Goal: Information Seeking & Learning: Learn about a topic

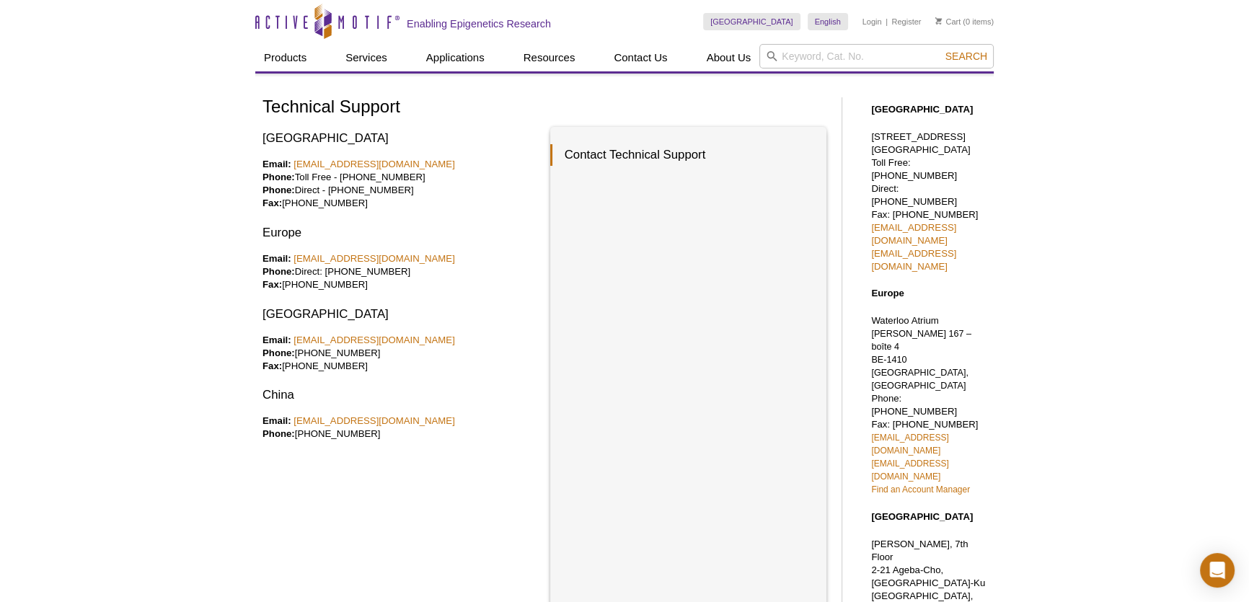
click at [123, 232] on div "Active Motif Logo Enabling Epigenetics Research 0 Search Skip to content Active…" at bounding box center [624, 525] width 1249 height 1051
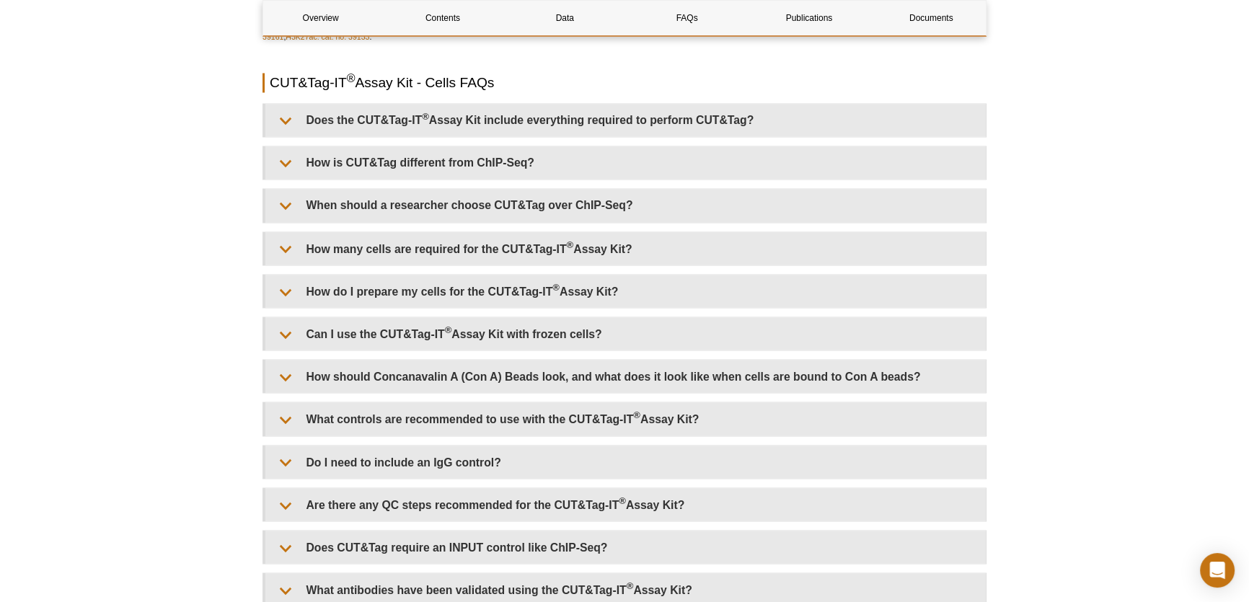
scroll to position [3213, 0]
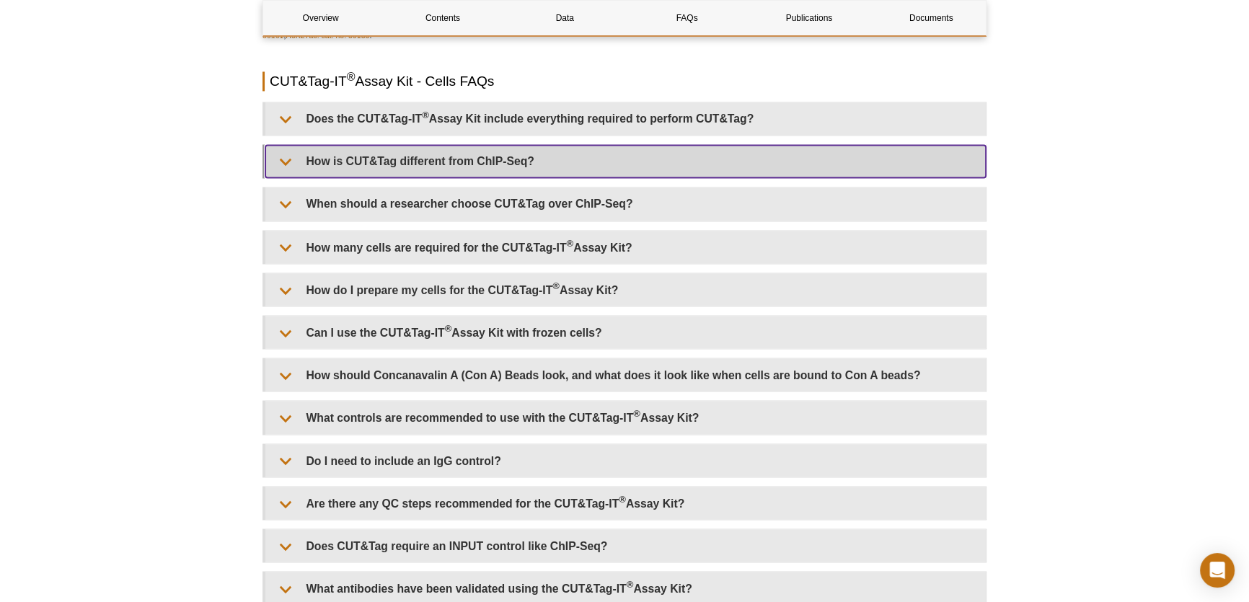
click at [607, 158] on summary "How is CUT&Tag different from ChIP-Seq?" at bounding box center [625, 161] width 721 height 32
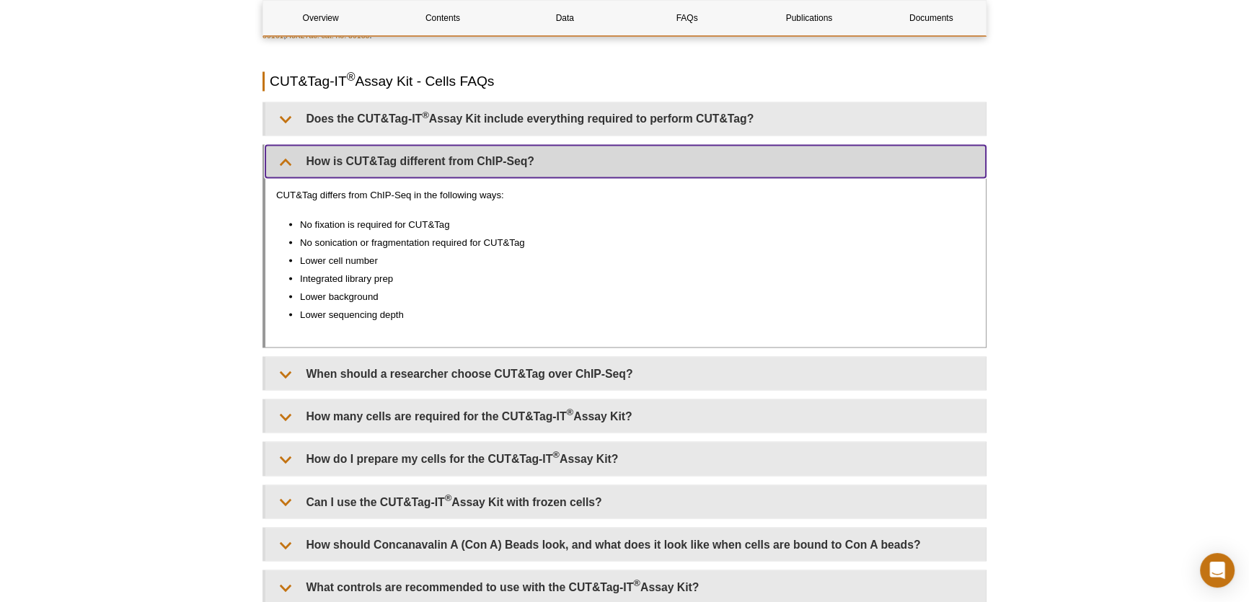
click at [607, 158] on summary "How is CUT&Tag different from ChIP-Seq?" at bounding box center [625, 161] width 721 height 32
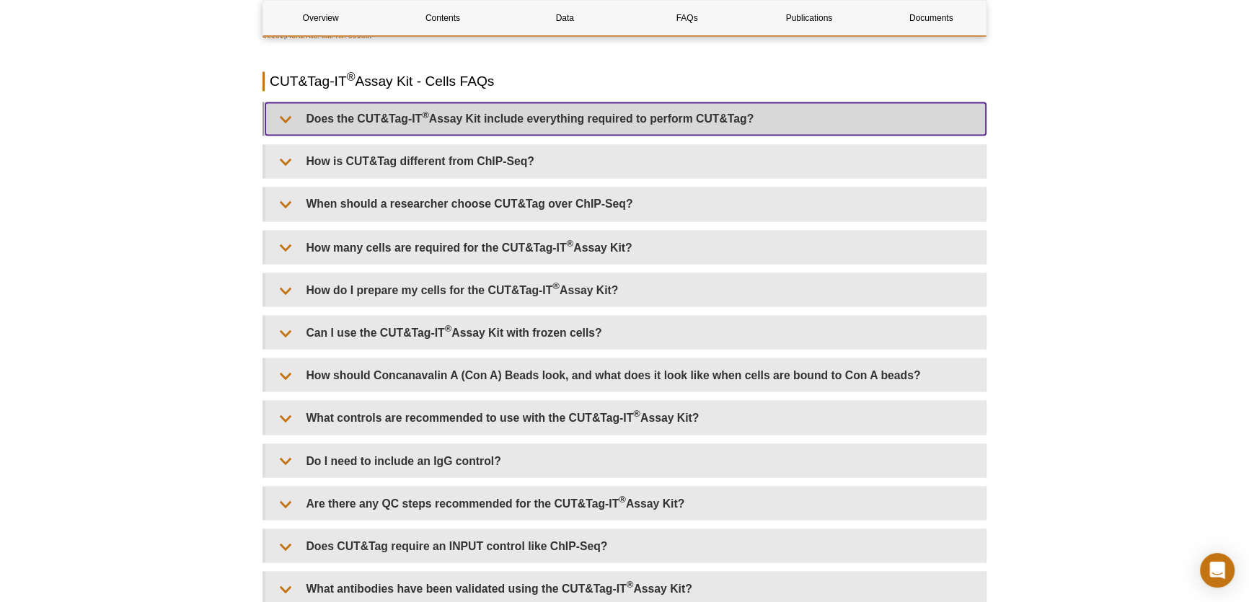
click at [612, 123] on summary "Does the CUT&Tag-IT ® Assay Kit include everything required to perform CUT&Tag?" at bounding box center [625, 118] width 721 height 32
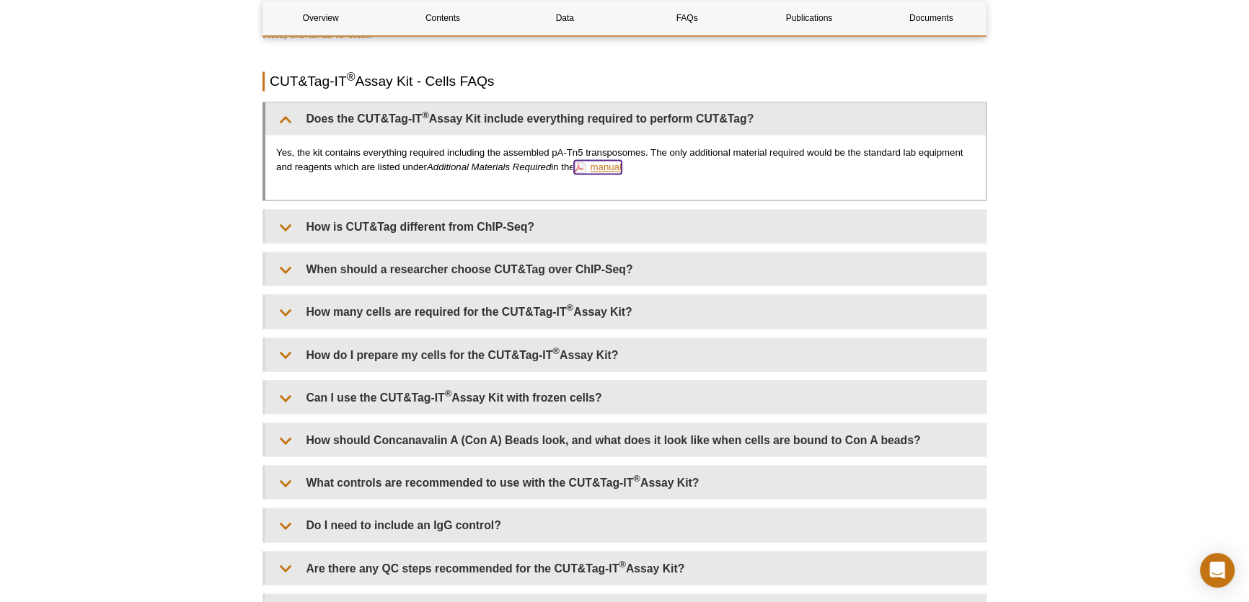
click at [613, 170] on link "manual" at bounding box center [597, 167] width 47 height 14
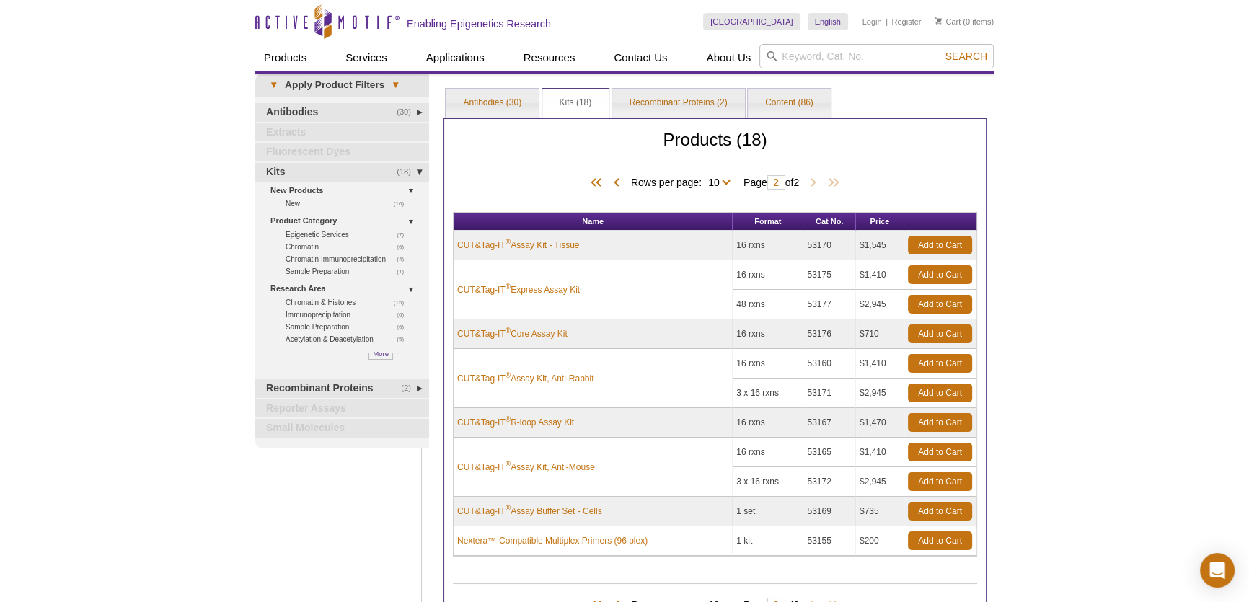
click at [1021, 172] on div "Active Motif Logo Enabling Epigenetics Research 0 Search Skip to content Active…" at bounding box center [624, 401] width 1249 height 803
click at [1035, 182] on div "Active Motif Logo Enabling Epigenetics Research 0 Search Skip to content Active…" at bounding box center [624, 401] width 1249 height 803
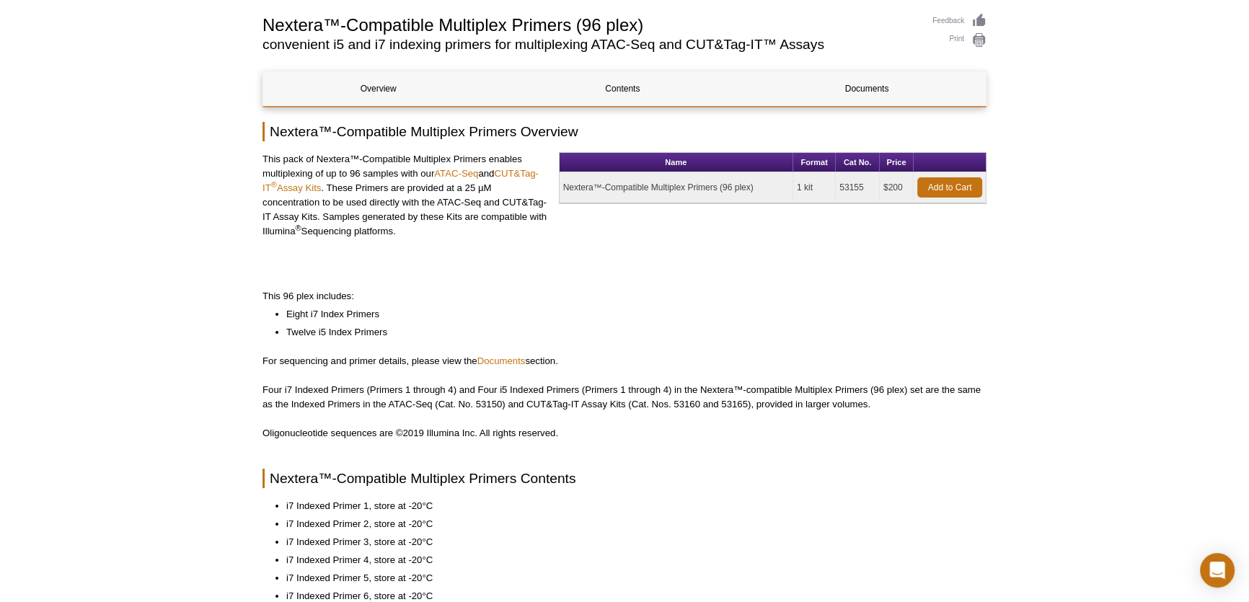
scroll to position [131, 0]
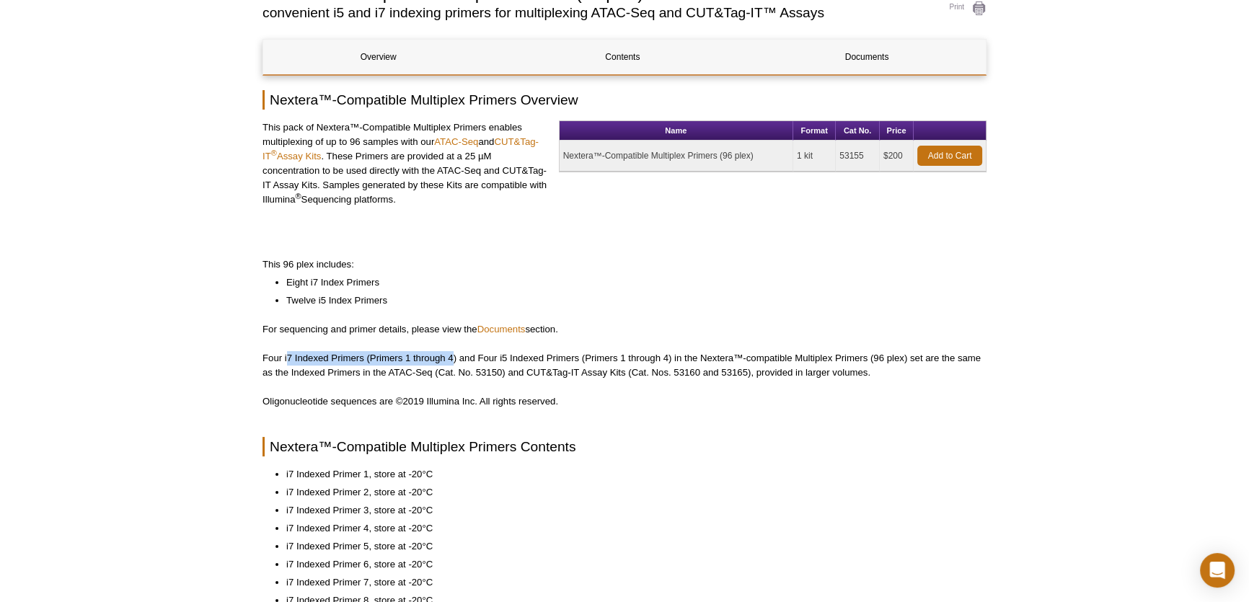
drag, startPoint x: 289, startPoint y: 357, endPoint x: 454, endPoint y: 356, distance: 165.9
click at [454, 356] on p "Four i7 Indexed Primers (Primers 1 through 4) and Four i5 Indexed Primers (Prim…" at bounding box center [625, 365] width 724 height 29
drag, startPoint x: 584, startPoint y: 360, endPoint x: 675, endPoint y: 356, distance: 91.7
click at [675, 356] on p "Four i7 Indexed Primers (Primers 1 through 4) and Four i5 Indexed Primers (Prim…" at bounding box center [625, 365] width 724 height 29
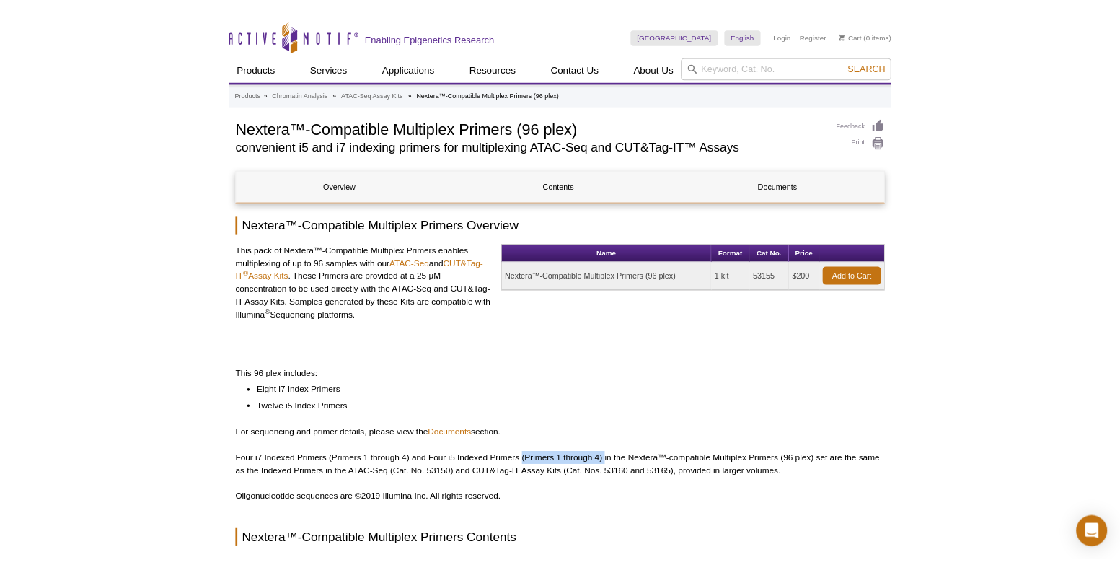
scroll to position [0, 0]
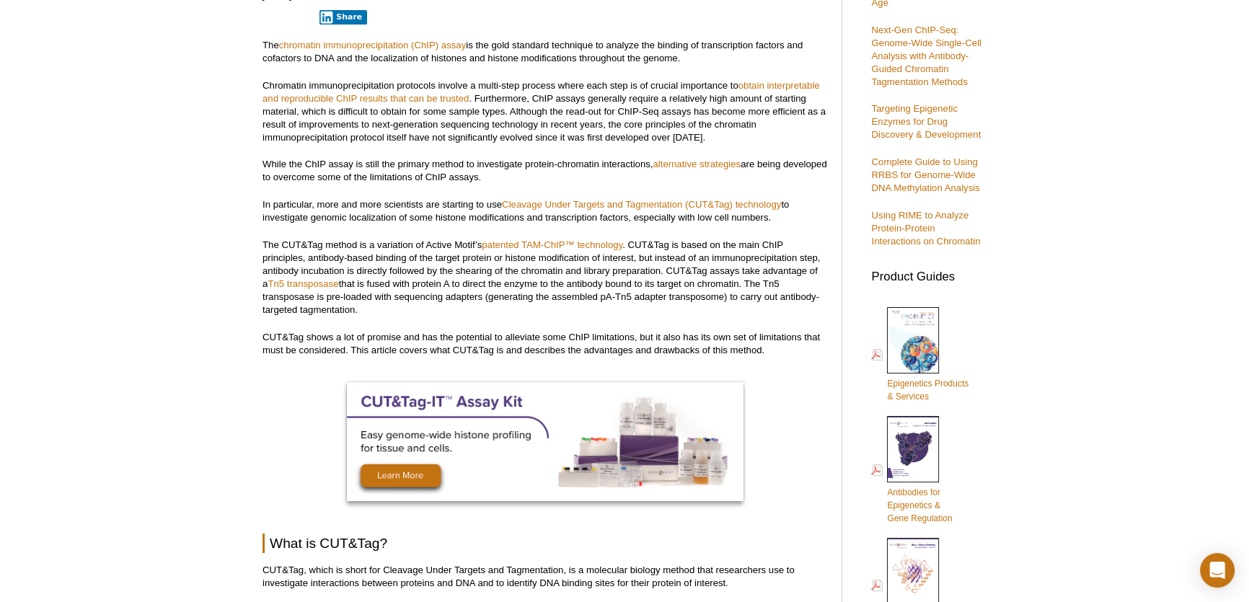
scroll to position [371, 0]
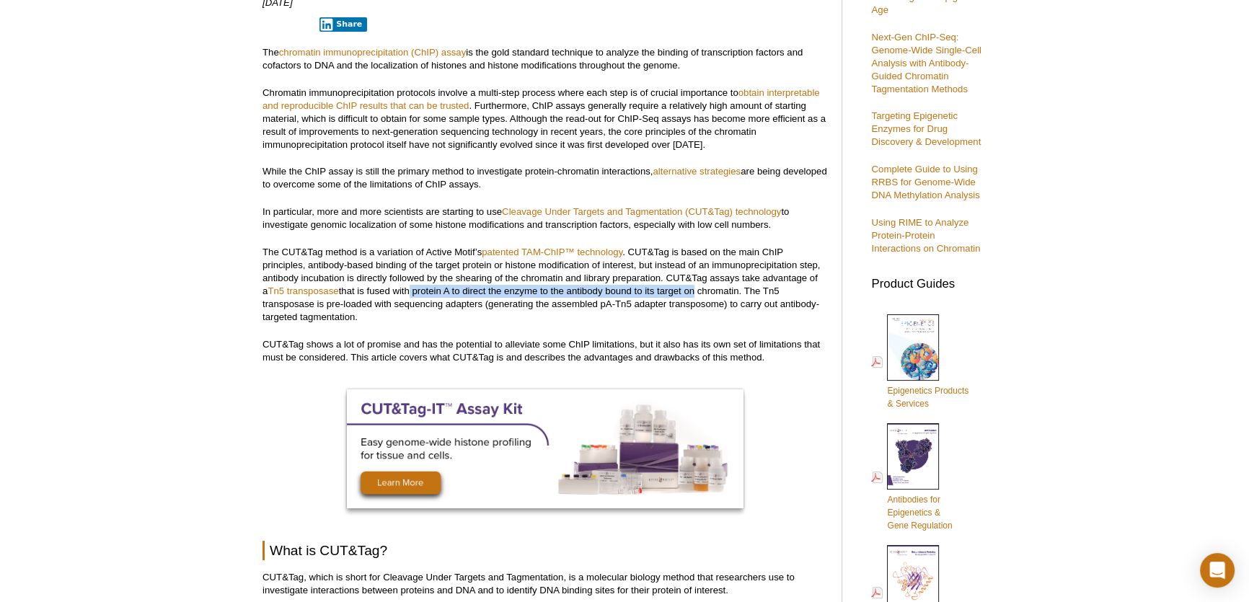
drag, startPoint x: 403, startPoint y: 289, endPoint x: 685, endPoint y: 288, distance: 281.3
click at [685, 288] on p "The CUT&Tag method is a variation of Active Motif’s patented TAM-ChIP™ technolo…" at bounding box center [545, 285] width 565 height 78
click at [659, 314] on p "The CUT&Tag method is a variation of Active Motif’s patented TAM-ChIP™ technolo…" at bounding box center [545, 285] width 565 height 78
drag, startPoint x: 639, startPoint y: 293, endPoint x: 754, endPoint y: 291, distance: 114.7
click at [754, 291] on p "The CUT&Tag method is a variation of Active Motif’s patented TAM-ChIP™ technolo…" at bounding box center [545, 285] width 565 height 78
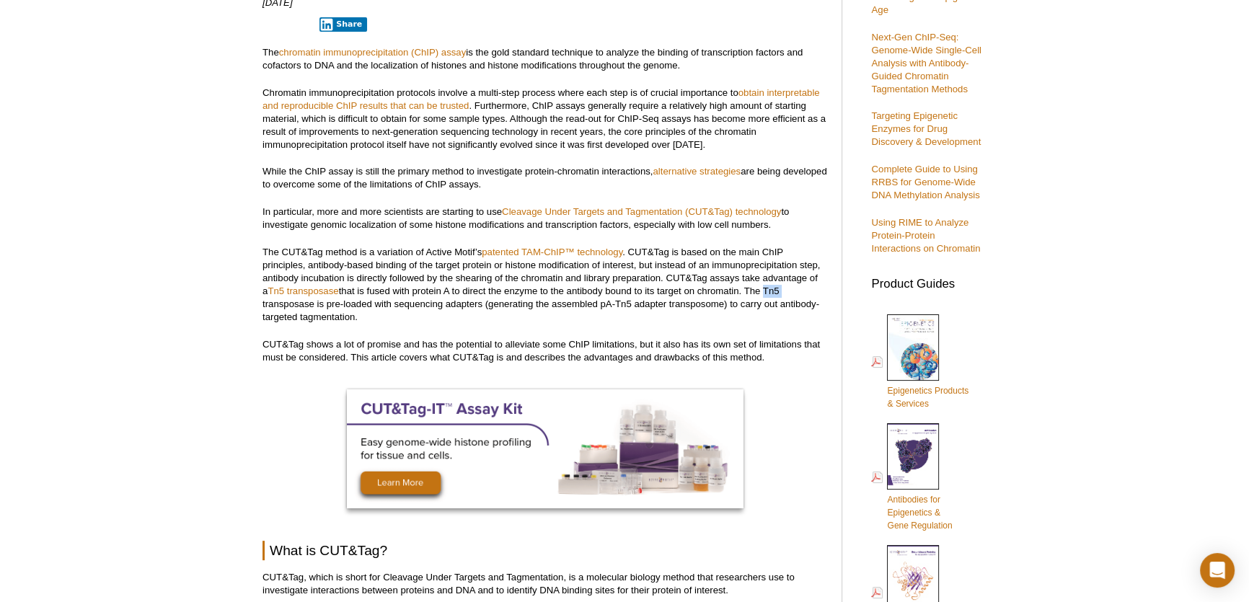
drag, startPoint x: 771, startPoint y: 293, endPoint x: 779, endPoint y: 294, distance: 8.0
click at [779, 294] on p "The CUT&Tag method is a variation of Active Motif’s patented TAM-ChIP™ technolo…" at bounding box center [545, 285] width 565 height 78
drag, startPoint x: 355, startPoint y: 304, endPoint x: 483, endPoint y: 304, distance: 128.4
click at [483, 304] on p "The CUT&Tag method is a variation of Active Motif’s patented TAM-ChIP™ technolo…" at bounding box center [545, 285] width 565 height 78
drag, startPoint x: 542, startPoint y: 307, endPoint x: 723, endPoint y: 302, distance: 180.4
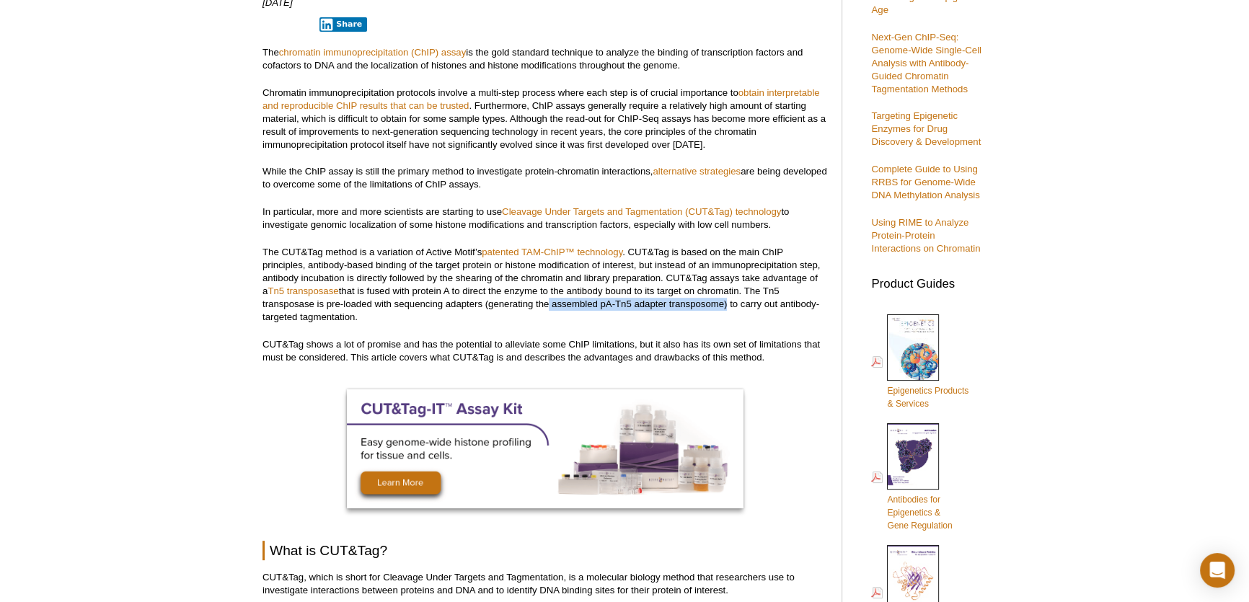
click at [723, 302] on p "The CUT&Tag method is a variation of Active Motif’s patented TAM-ChIP™ technolo…" at bounding box center [545, 285] width 565 height 78
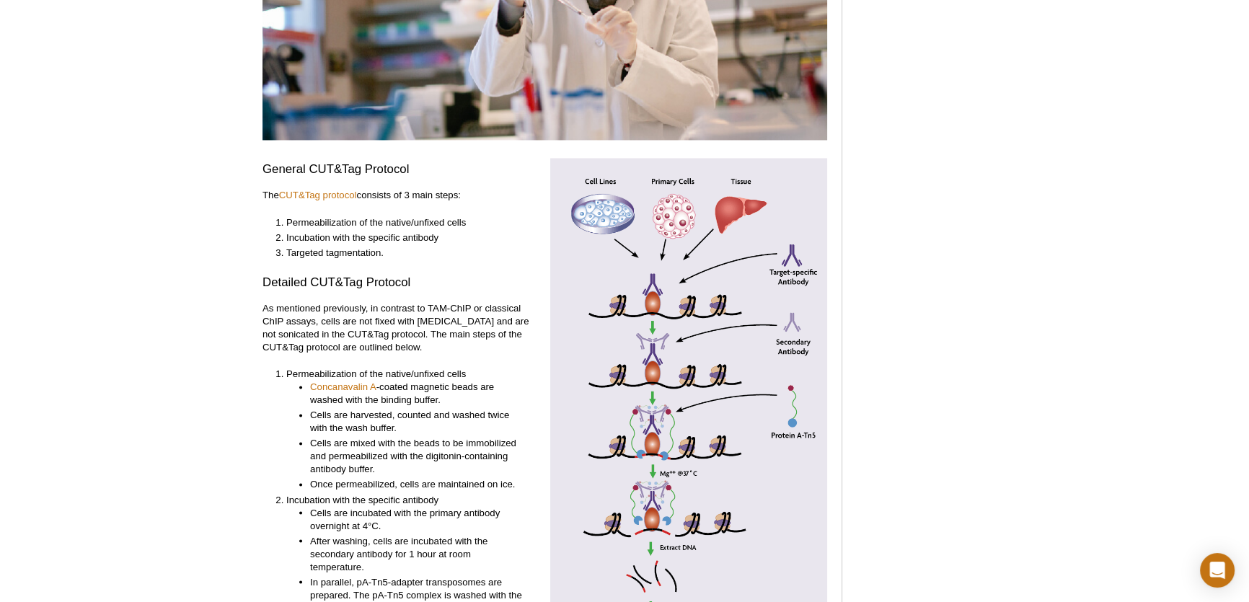
scroll to position [2994, 0]
